Goal: Complete application form: Complete application form

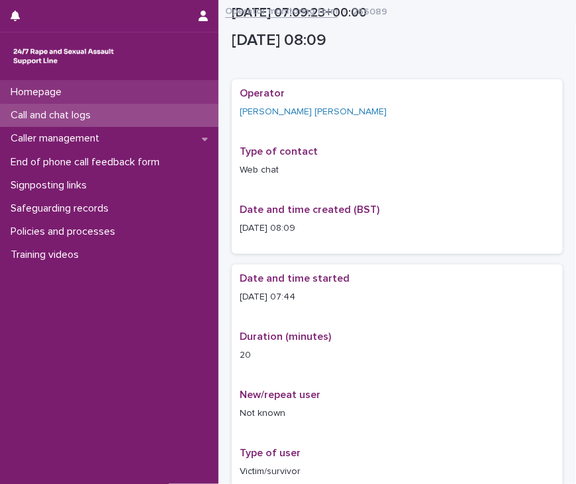
scroll to position [789, 0]
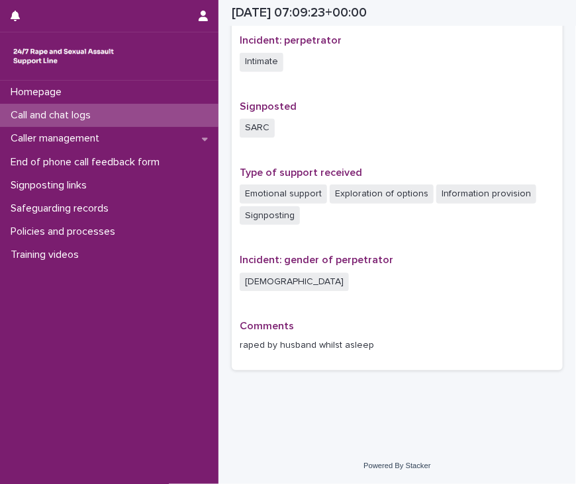
click at [78, 115] on p "Call and chat logs" at bounding box center [53, 115] width 96 height 13
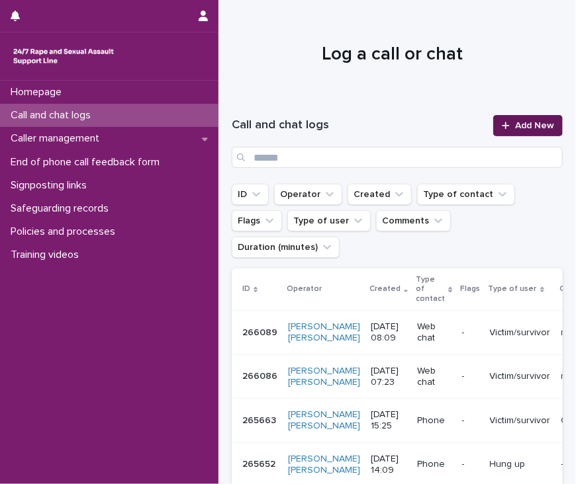
click at [531, 129] on span "Add New" at bounding box center [534, 125] width 39 height 9
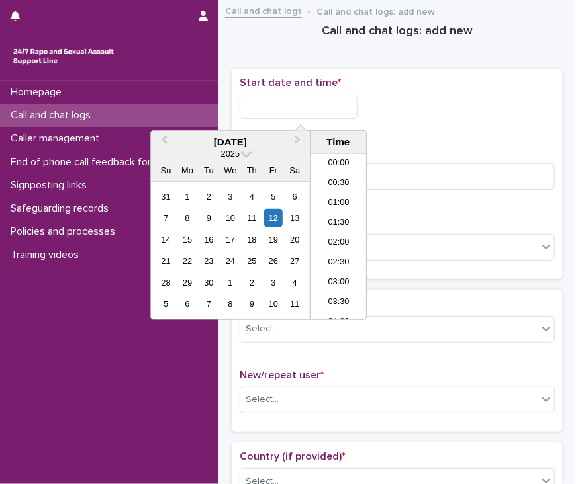
click at [341, 113] on input "text" at bounding box center [299, 107] width 118 height 24
click at [335, 220] on li "08:30" at bounding box center [338, 217] width 56 height 20
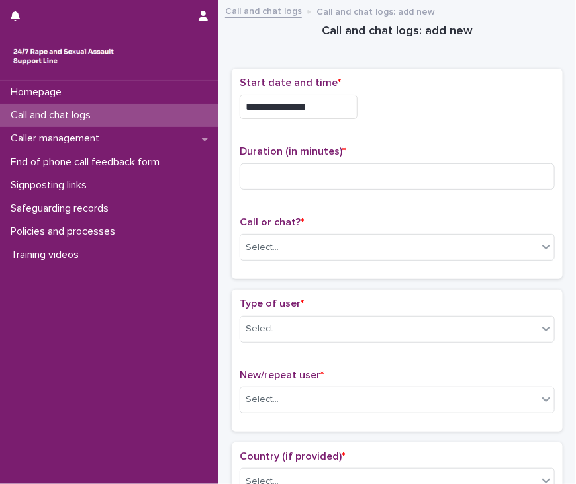
click at [336, 97] on input "**********" at bounding box center [299, 107] width 118 height 24
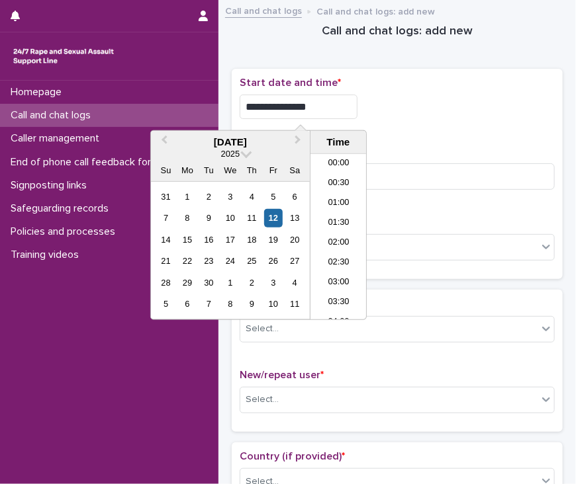
scroll to position [265, 0]
type input "**********"
click at [488, 137] on div "**********" at bounding box center [397, 174] width 315 height 195
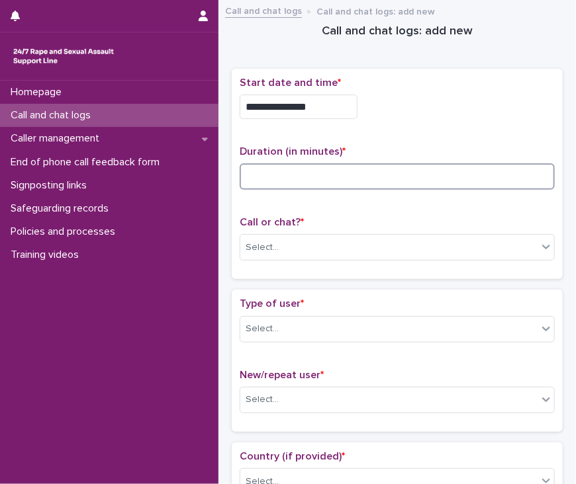
click at [454, 182] on input at bounding box center [397, 176] width 315 height 26
type input "**"
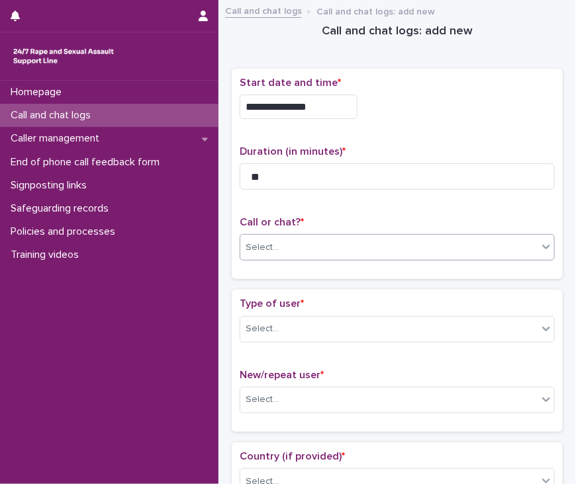
click at [442, 244] on div "Select..." at bounding box center [388, 248] width 297 height 22
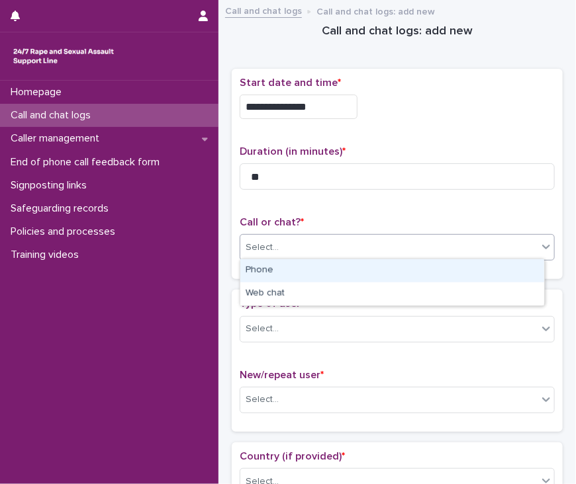
click at [439, 273] on div "Phone" at bounding box center [392, 270] width 304 height 23
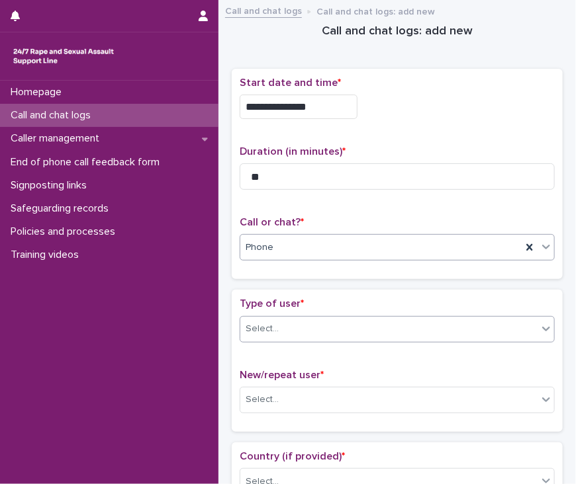
click at [410, 325] on div "Select..." at bounding box center [388, 329] width 297 height 22
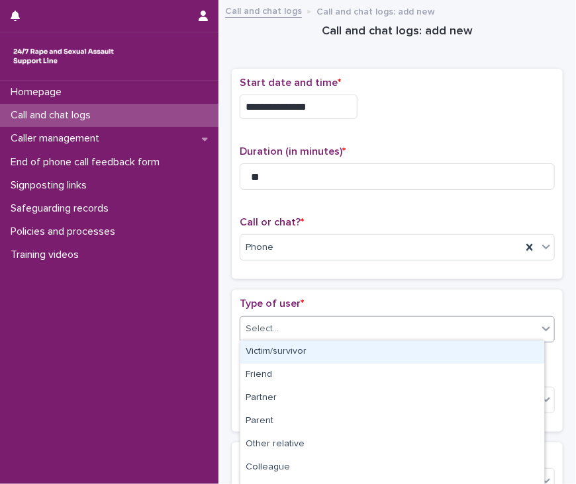
click at [397, 354] on div "Victim/survivor" at bounding box center [392, 352] width 304 height 23
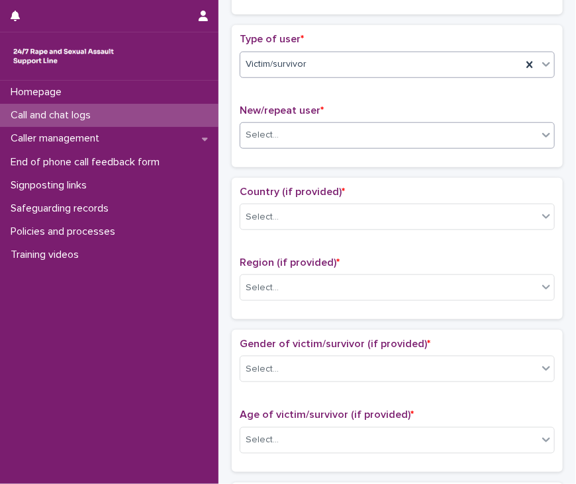
click at [384, 137] on div "Select..." at bounding box center [388, 135] width 297 height 22
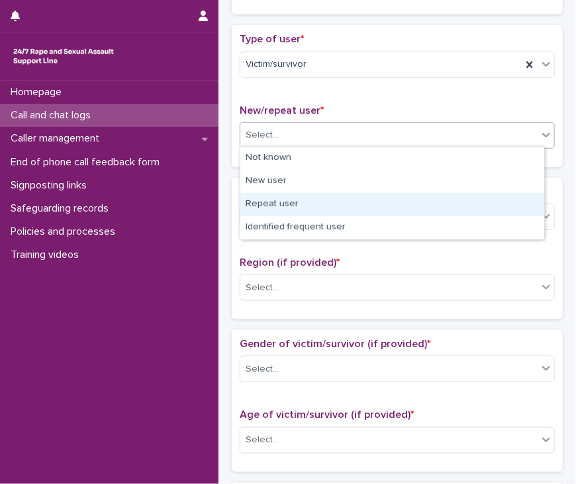
click at [374, 205] on div "Repeat user" at bounding box center [392, 204] width 304 height 23
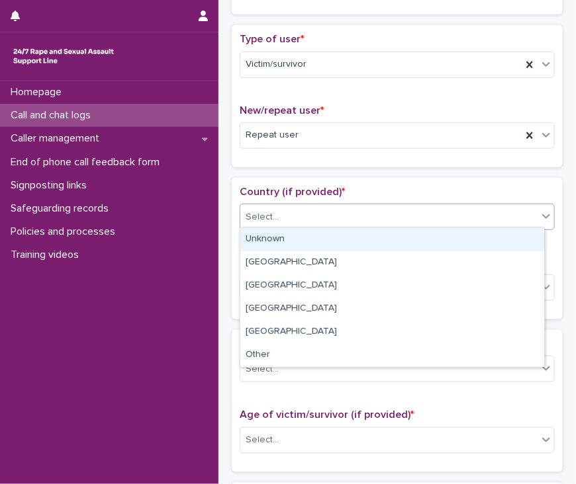
click at [369, 204] on div "Select..." at bounding box center [397, 217] width 315 height 26
click at [363, 245] on div "Unknown" at bounding box center [392, 239] width 304 height 23
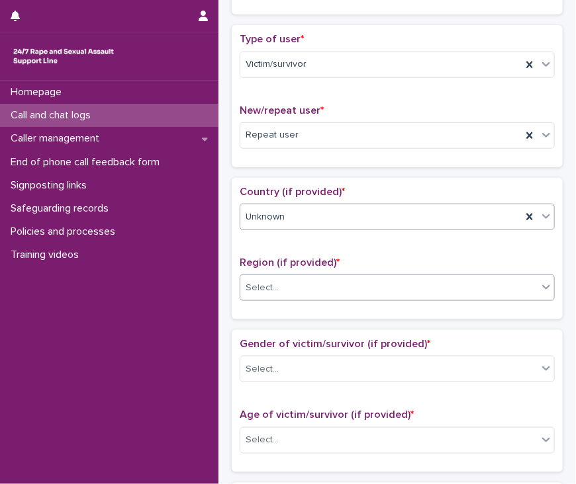
click at [349, 296] on div "Select..." at bounding box center [397, 288] width 315 height 26
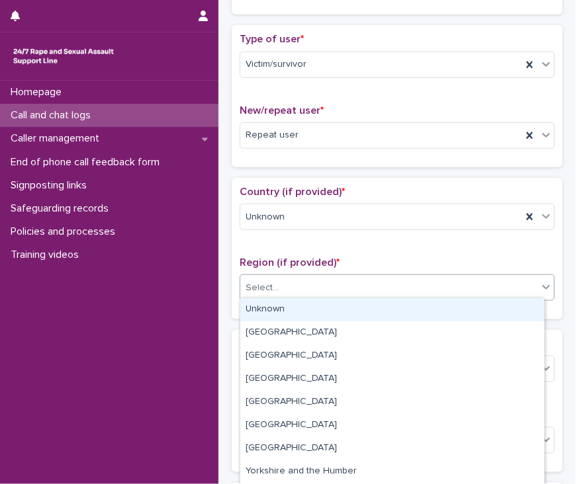
click at [346, 308] on div "Unknown" at bounding box center [392, 309] width 304 height 23
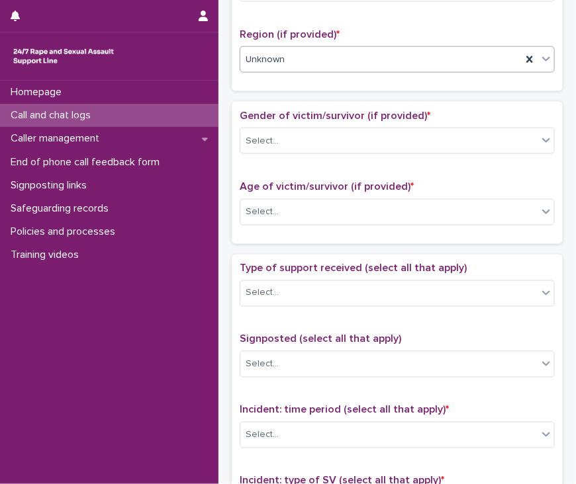
scroll to position [529, 0]
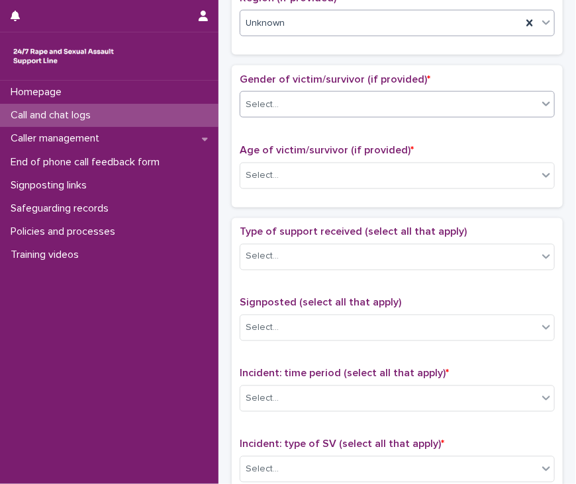
click at [357, 105] on div "Select..." at bounding box center [388, 105] width 297 height 22
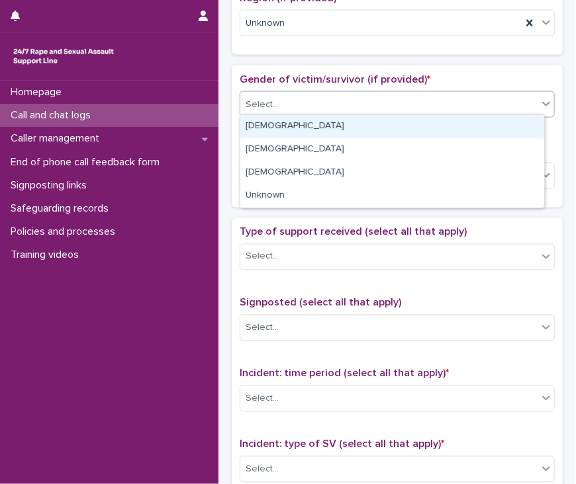
click at [355, 131] on div "[DEMOGRAPHIC_DATA]" at bounding box center [392, 126] width 304 height 23
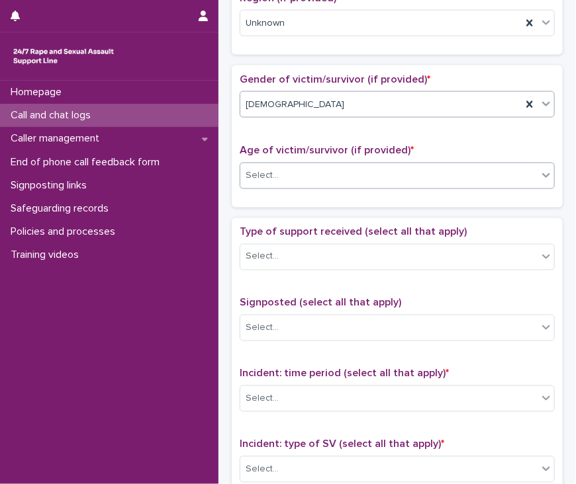
click at [347, 177] on div "Select..." at bounding box center [388, 176] width 297 height 22
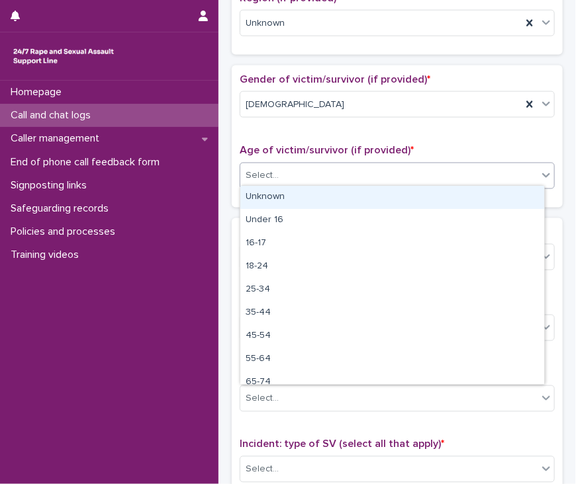
click at [342, 204] on div "Unknown" at bounding box center [392, 197] width 304 height 23
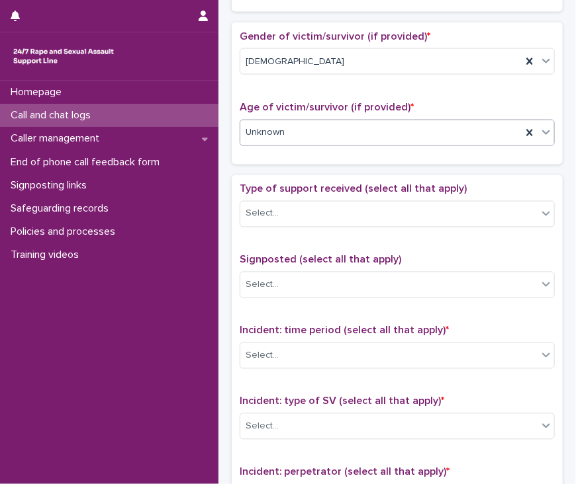
scroll to position [728, 0]
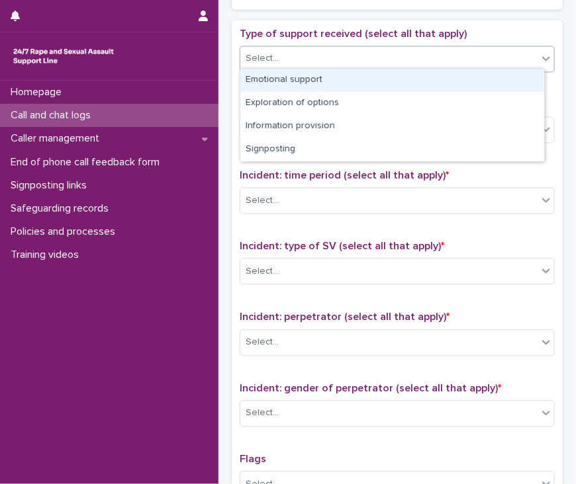
click at [360, 66] on div "Select..." at bounding box center [397, 59] width 315 height 26
click at [361, 81] on div "Emotional support" at bounding box center [392, 80] width 304 height 23
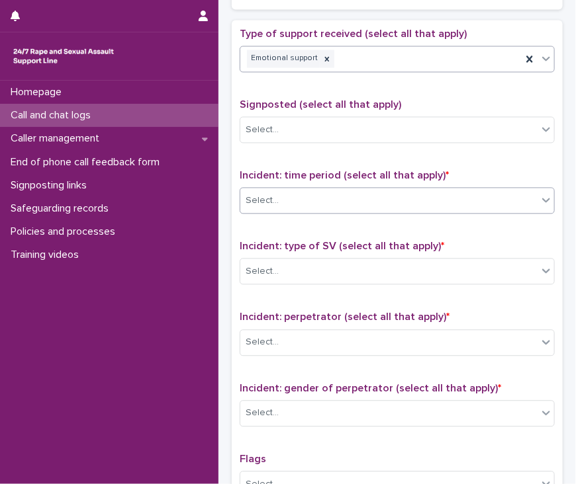
drag, startPoint x: 352, startPoint y: 200, endPoint x: 349, endPoint y: 190, distance: 10.9
click at [352, 200] on div "Select..." at bounding box center [388, 201] width 297 height 22
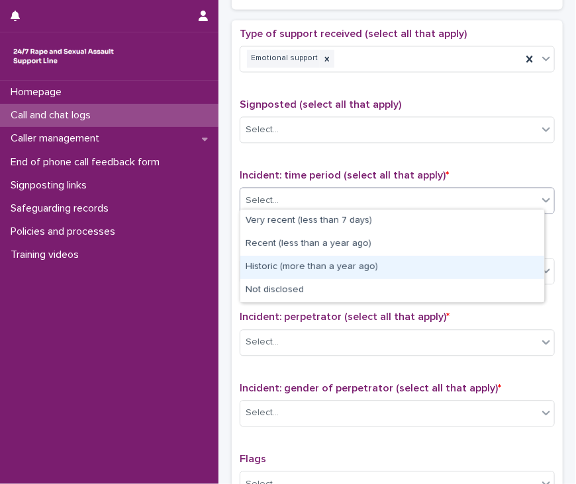
click at [342, 263] on div "Historic (more than a year ago)" at bounding box center [392, 267] width 304 height 23
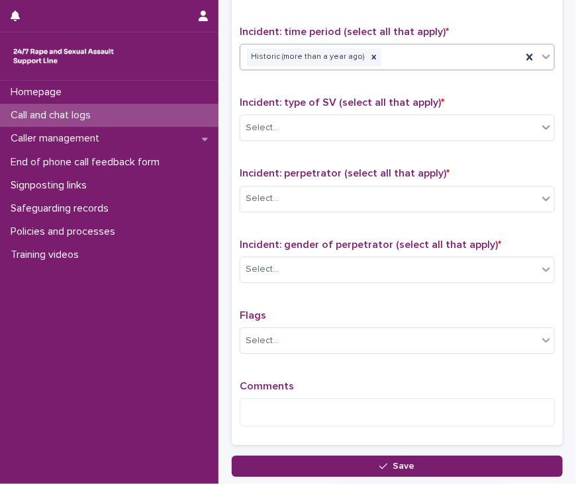
scroll to position [926, 0]
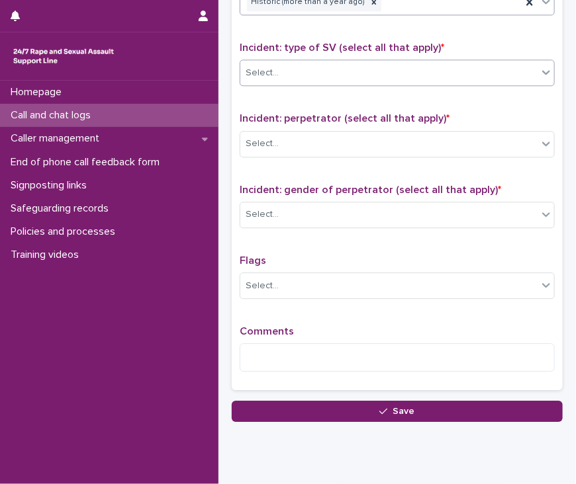
click at [344, 71] on div "Select..." at bounding box center [388, 73] width 297 height 22
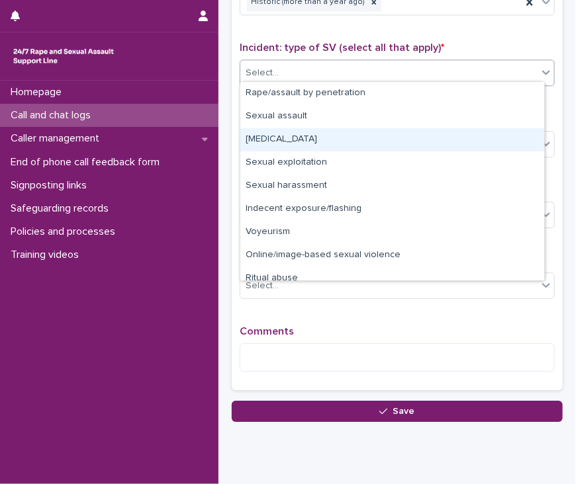
click at [349, 142] on div "[MEDICAL_DATA]" at bounding box center [392, 139] width 304 height 23
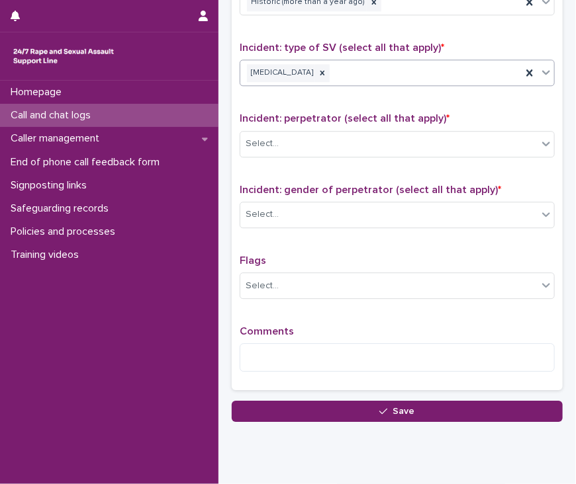
click at [394, 73] on div "[MEDICAL_DATA]" at bounding box center [380, 73] width 281 height 23
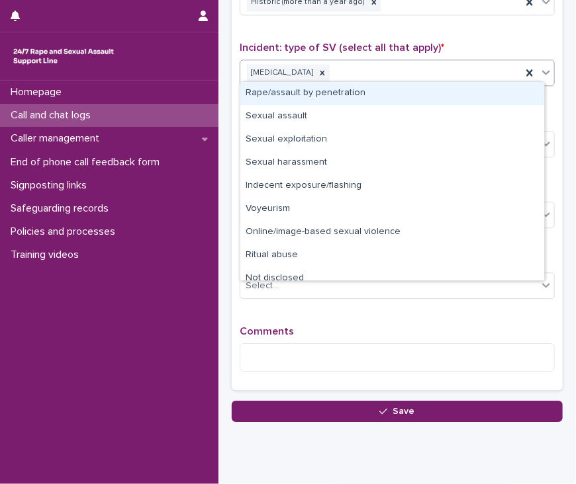
click at [386, 92] on div "Rape/assault by penetration" at bounding box center [392, 93] width 304 height 23
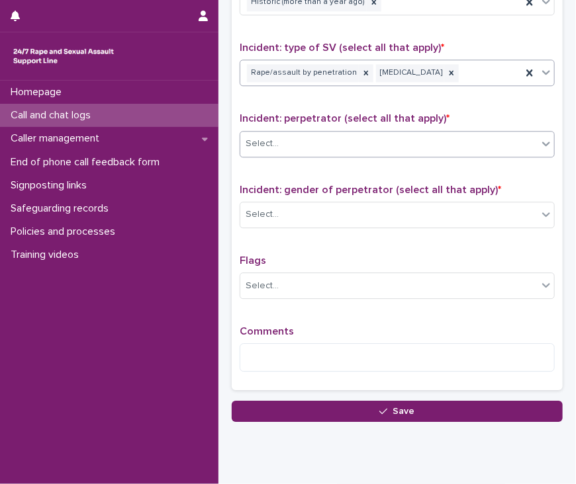
click at [360, 150] on div "Select..." at bounding box center [397, 144] width 315 height 26
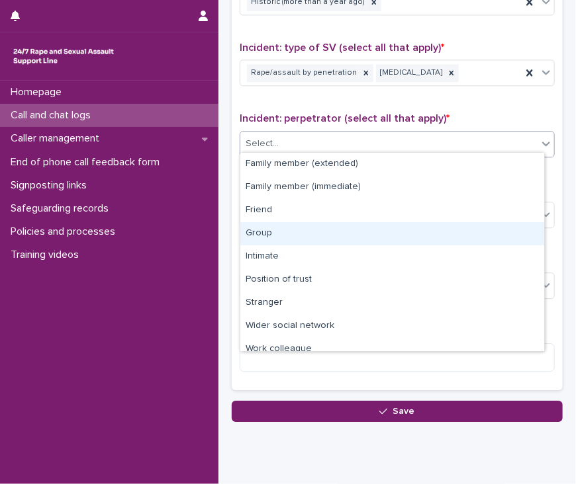
click at [344, 238] on div "Group" at bounding box center [392, 233] width 304 height 23
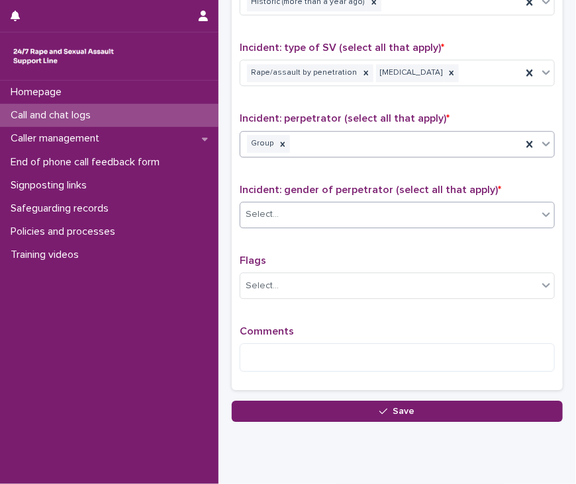
click at [353, 216] on div "Select..." at bounding box center [388, 215] width 297 height 22
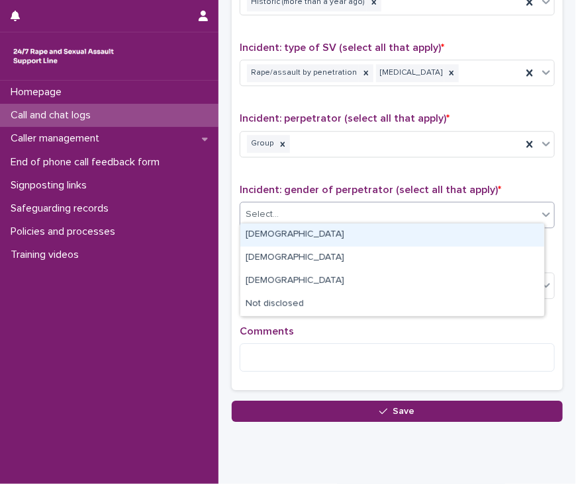
click at [352, 243] on div "[DEMOGRAPHIC_DATA]" at bounding box center [392, 235] width 304 height 23
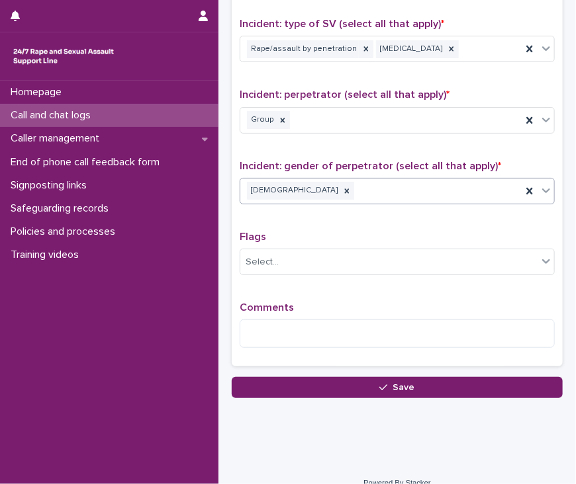
scroll to position [962, 0]
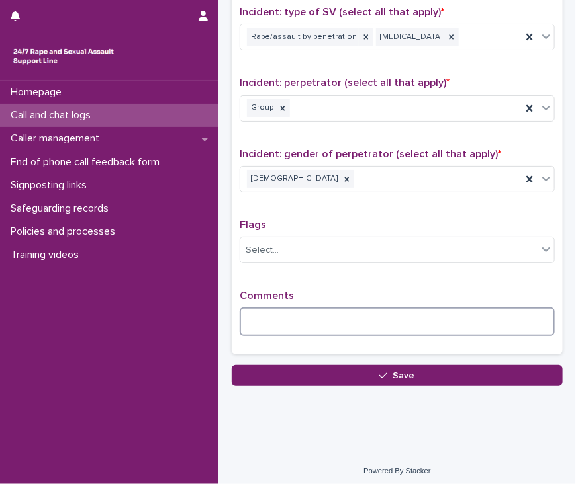
click at [355, 326] on textarea at bounding box center [397, 322] width 315 height 28
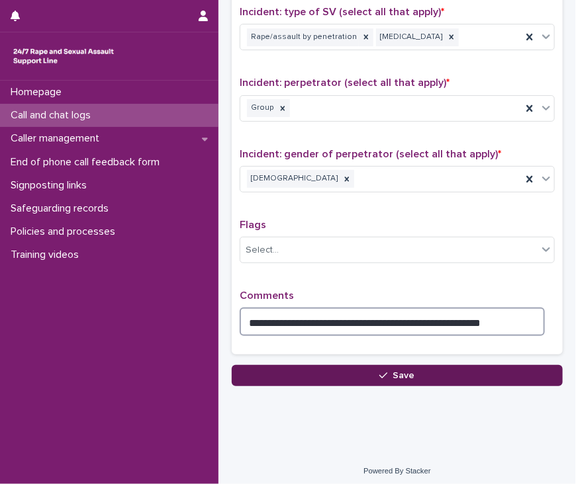
type textarea "**********"
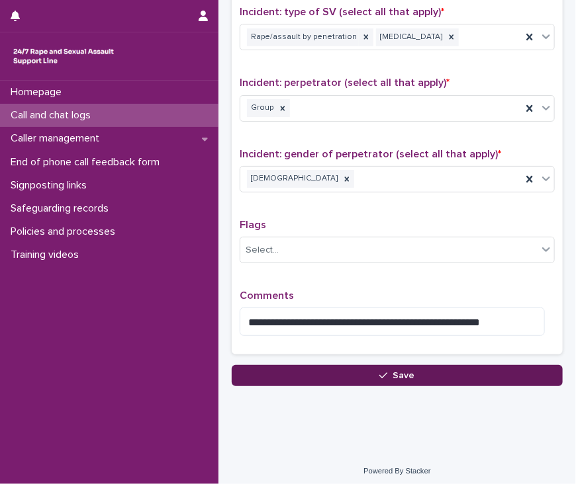
click at [394, 371] on span "Save" at bounding box center [404, 375] width 22 height 9
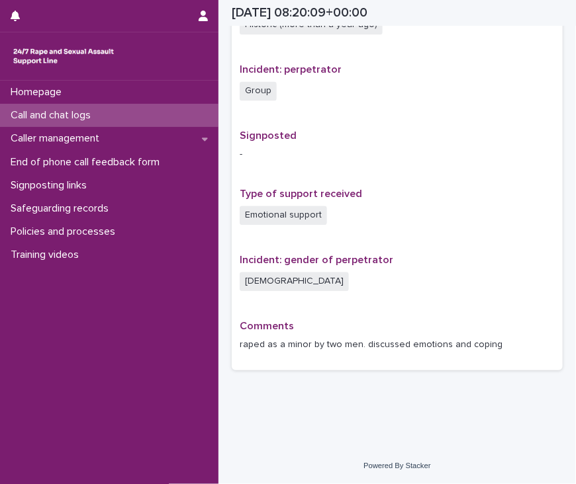
scroll to position [760, 0]
click at [111, 115] on div "Call and chat logs" at bounding box center [109, 115] width 218 height 23
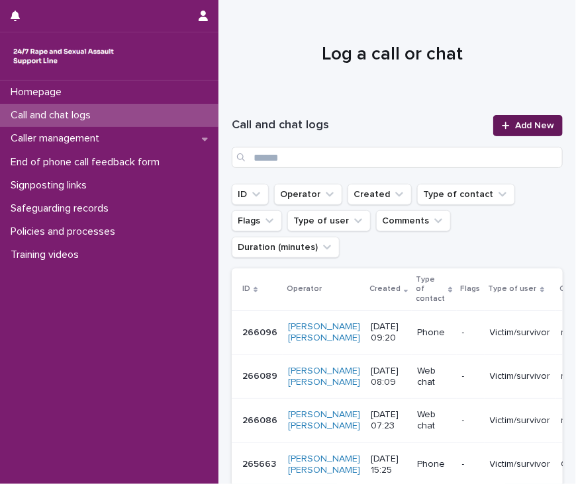
click at [515, 124] on span "Add New" at bounding box center [534, 125] width 39 height 9
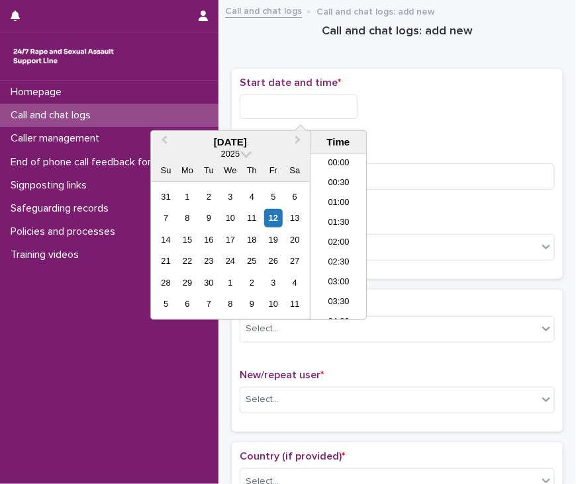
click at [295, 100] on input "text" at bounding box center [299, 107] width 118 height 24
click at [341, 235] on li "09:30" at bounding box center [338, 237] width 56 height 20
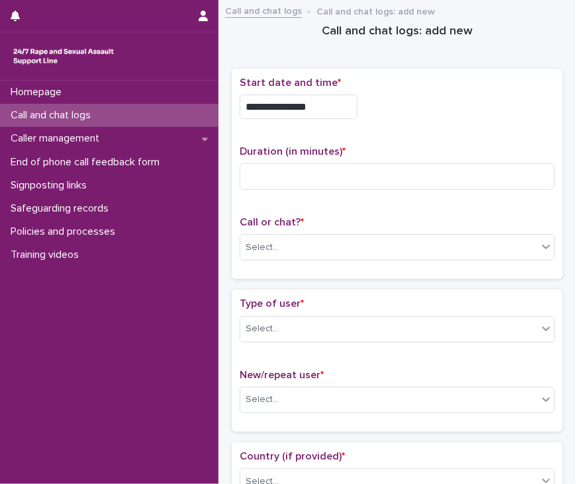
click at [316, 104] on input "**********" at bounding box center [299, 107] width 118 height 24
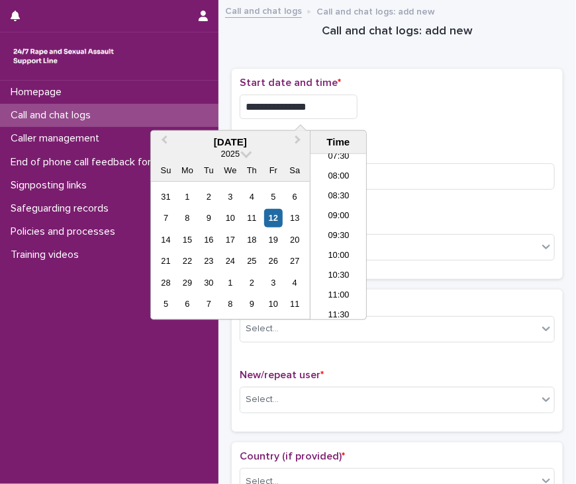
type input "**********"
drag, startPoint x: 479, startPoint y: 128, endPoint x: 478, endPoint y: 137, distance: 8.6
click at [479, 132] on div "**********" at bounding box center [397, 174] width 315 height 195
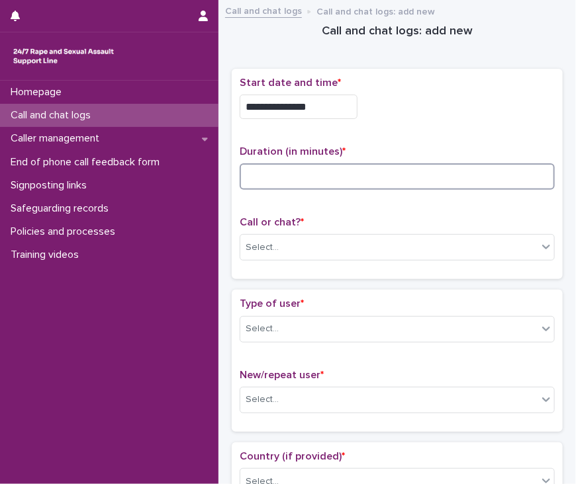
click at [371, 179] on input at bounding box center [397, 176] width 315 height 26
type input "*"
click at [394, 251] on div "Select..." at bounding box center [388, 248] width 297 height 22
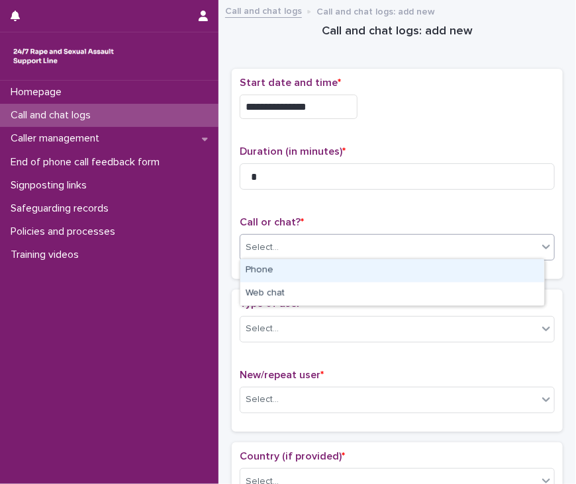
click at [390, 280] on div "Phone" at bounding box center [392, 270] width 304 height 23
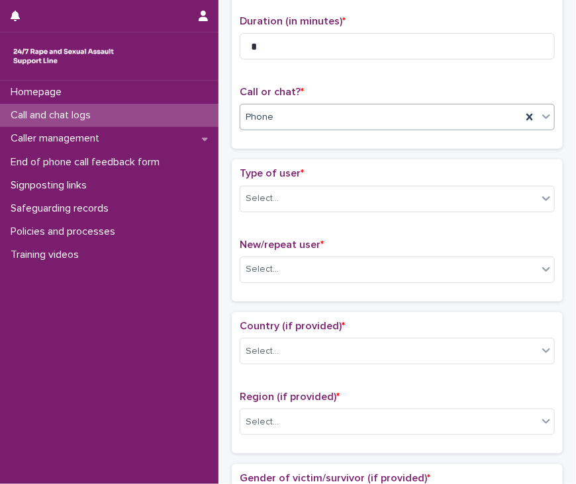
scroll to position [132, 0]
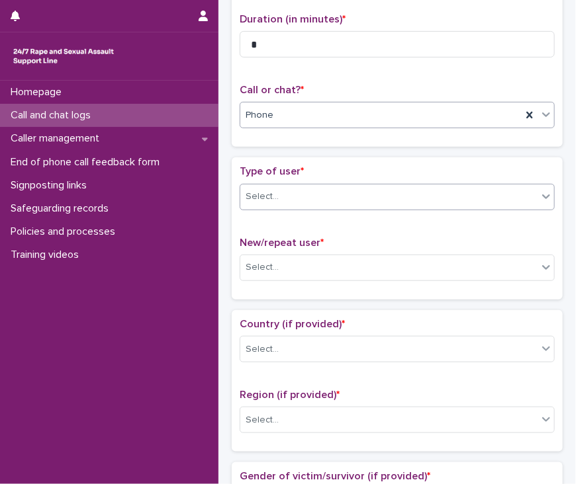
click at [403, 195] on div "Select..." at bounding box center [388, 197] width 297 height 22
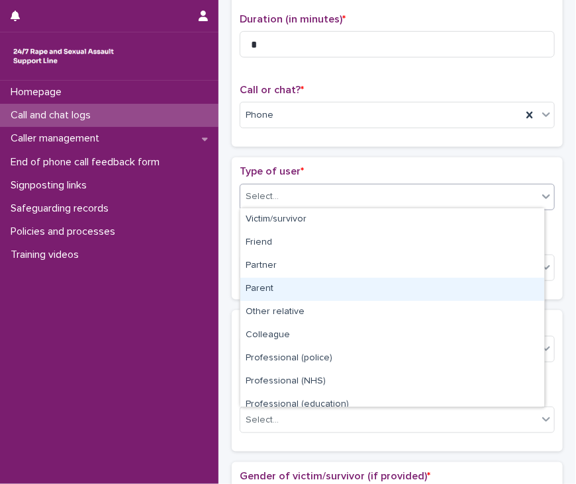
scroll to position [148, 0]
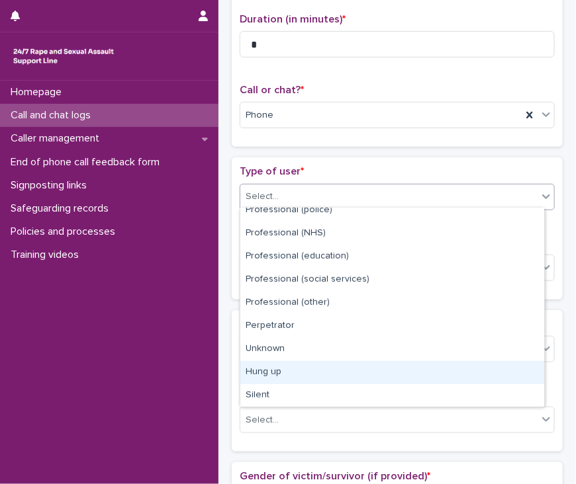
click at [329, 372] on div "Hung up" at bounding box center [392, 372] width 304 height 23
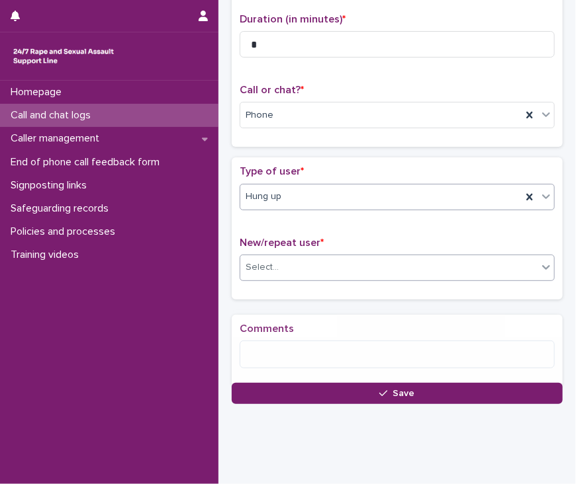
click at [356, 264] on div "Select..." at bounding box center [388, 268] width 297 height 22
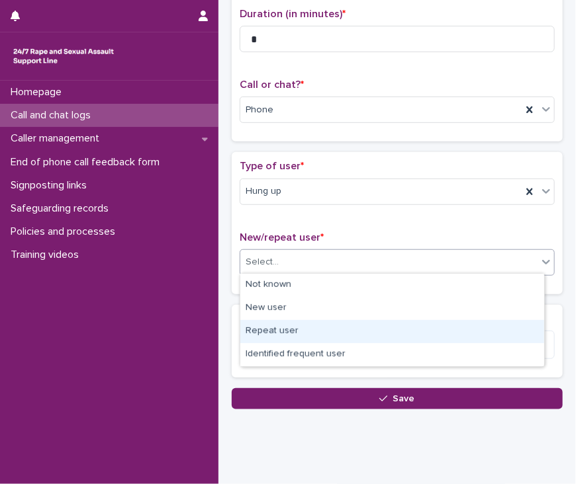
click at [347, 329] on div "Repeat user" at bounding box center [392, 331] width 304 height 23
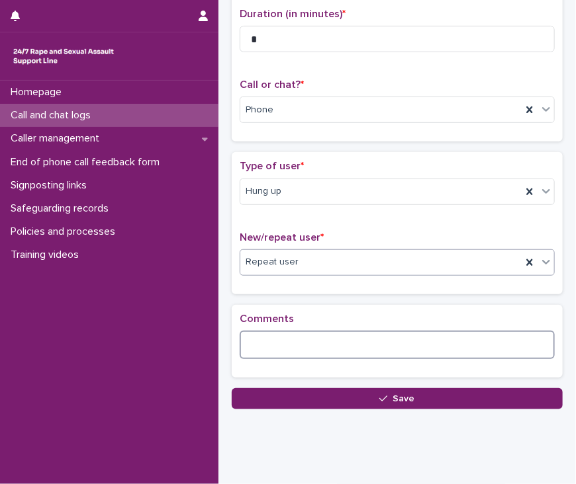
click at [353, 338] on textarea at bounding box center [397, 345] width 315 height 28
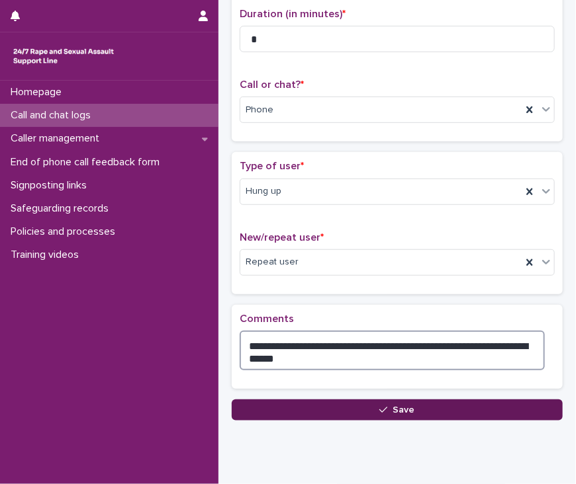
type textarea "**********"
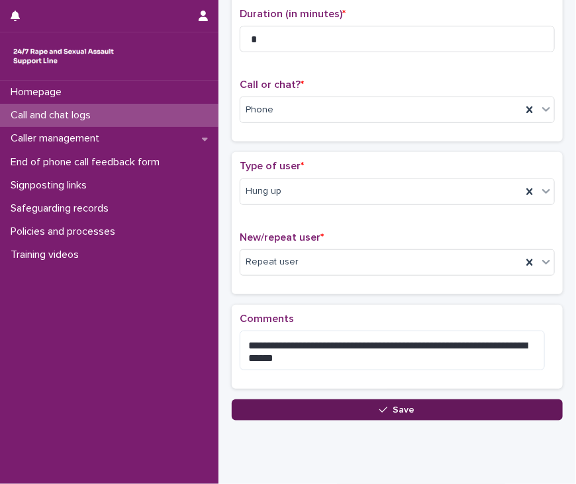
click at [393, 406] on span "Save" at bounding box center [404, 410] width 22 height 9
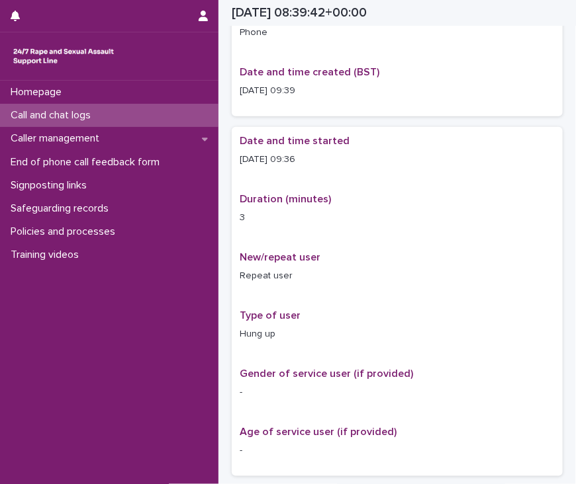
scroll to position [146, 0]
